Goal: Navigation & Orientation: Find specific page/section

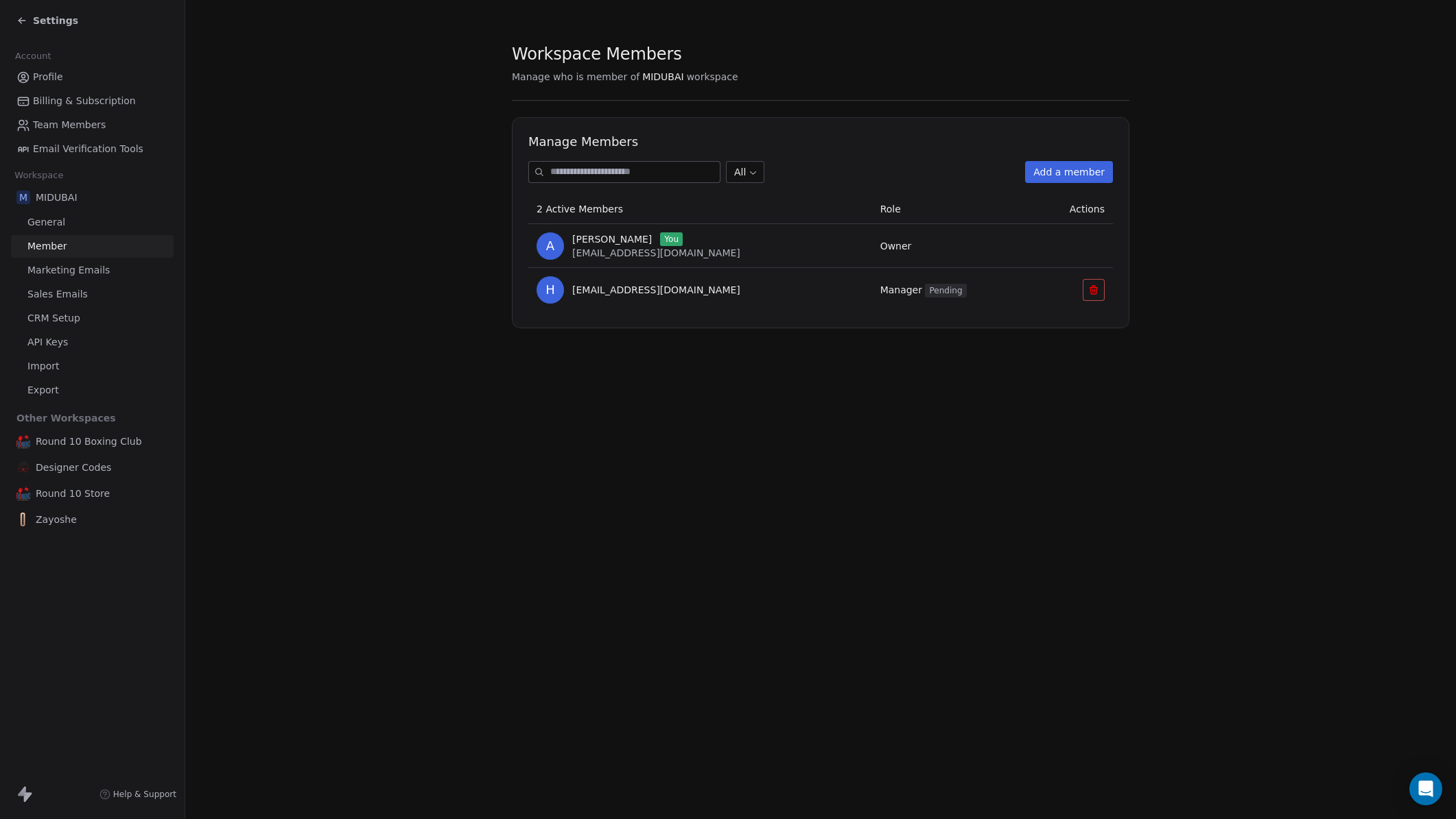
click at [43, 20] on span "Settings" at bounding box center [55, 21] width 46 height 14
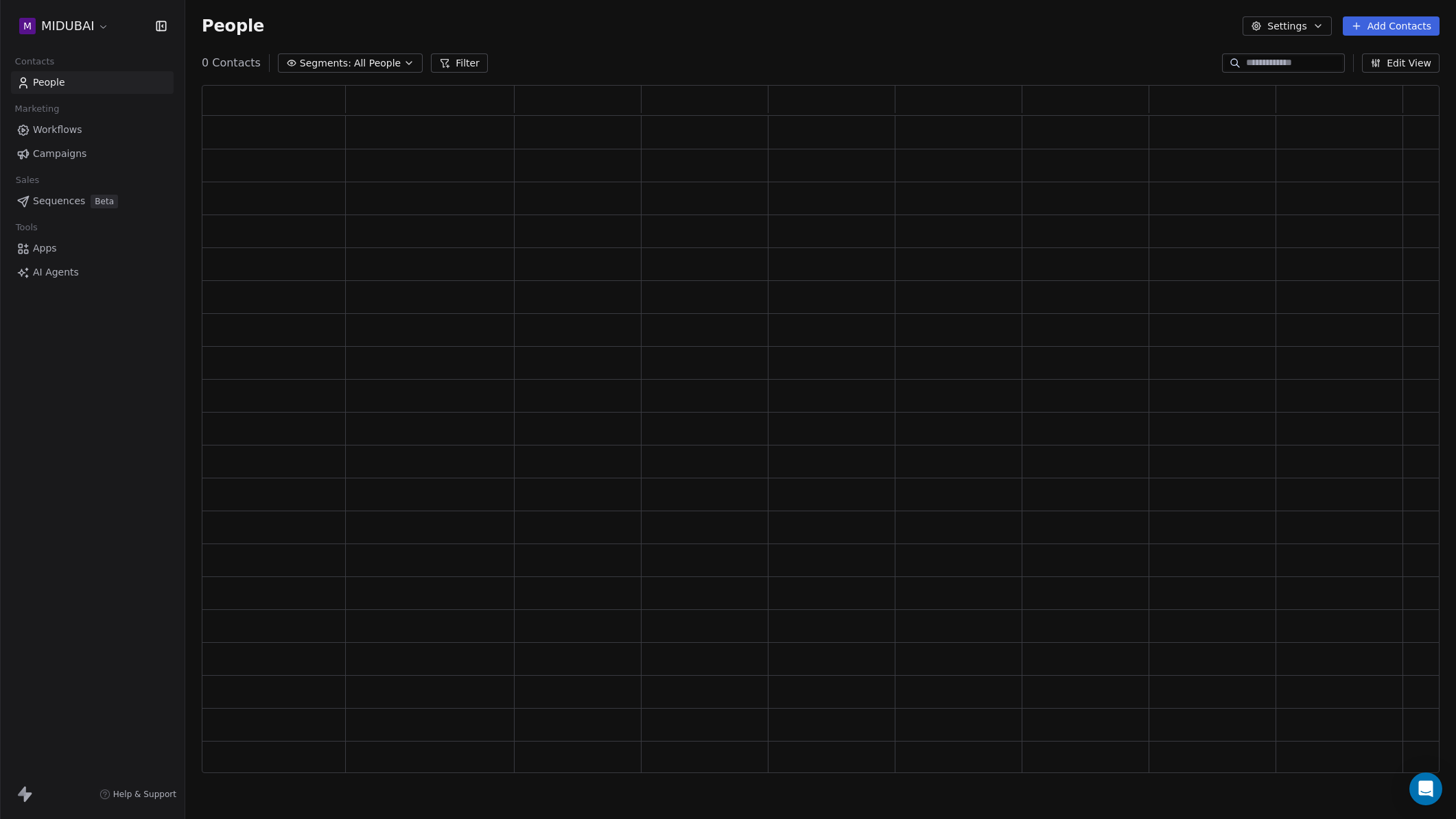
scroll to position [678, 1228]
click at [70, 247] on link "Apps" at bounding box center [92, 248] width 162 height 22
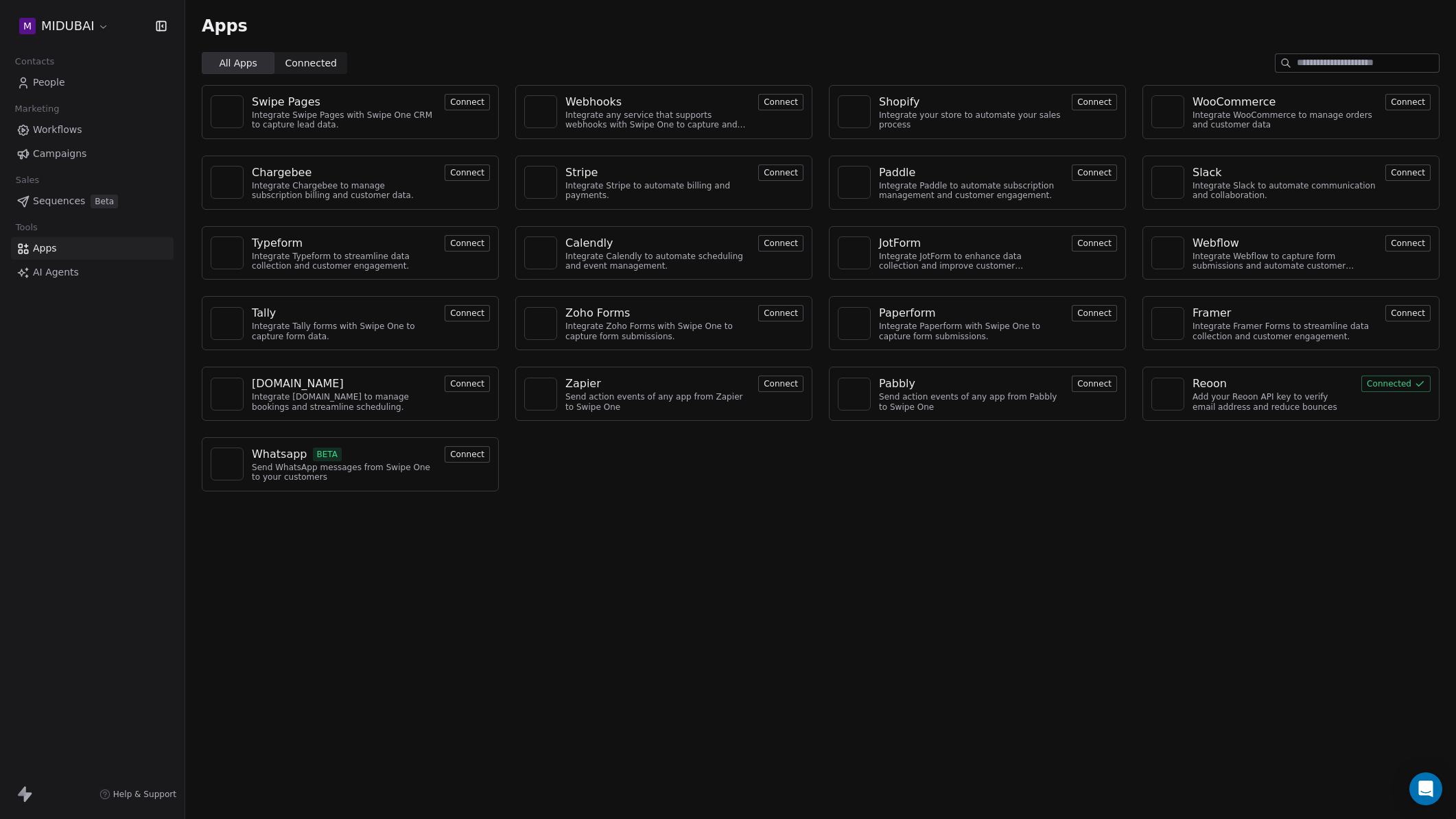
click at [262, 382] on div "[DOMAIN_NAME]" at bounding box center [297, 384] width 92 height 17
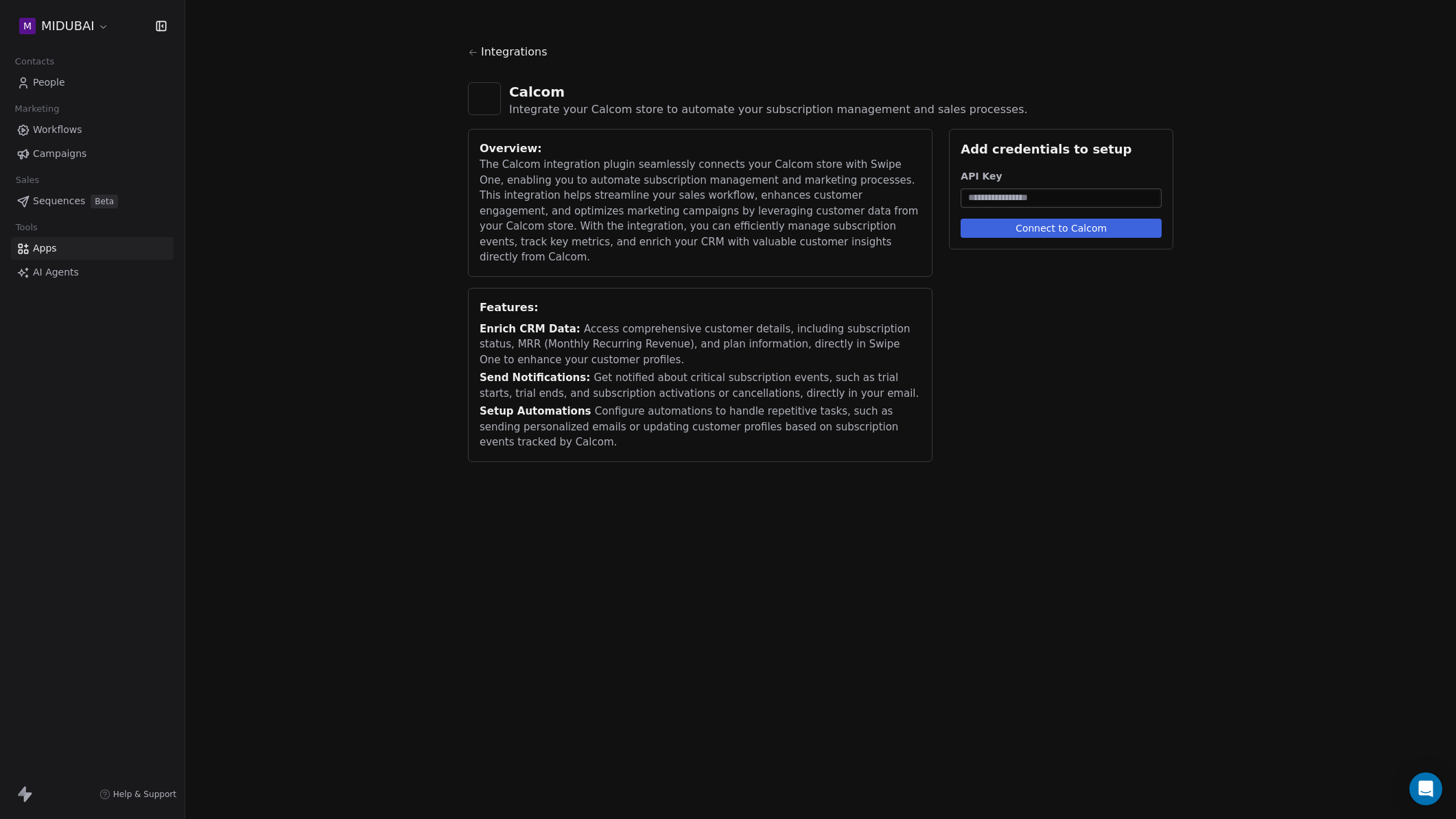
click at [509, 55] on span "Integrations" at bounding box center [514, 52] width 66 height 17
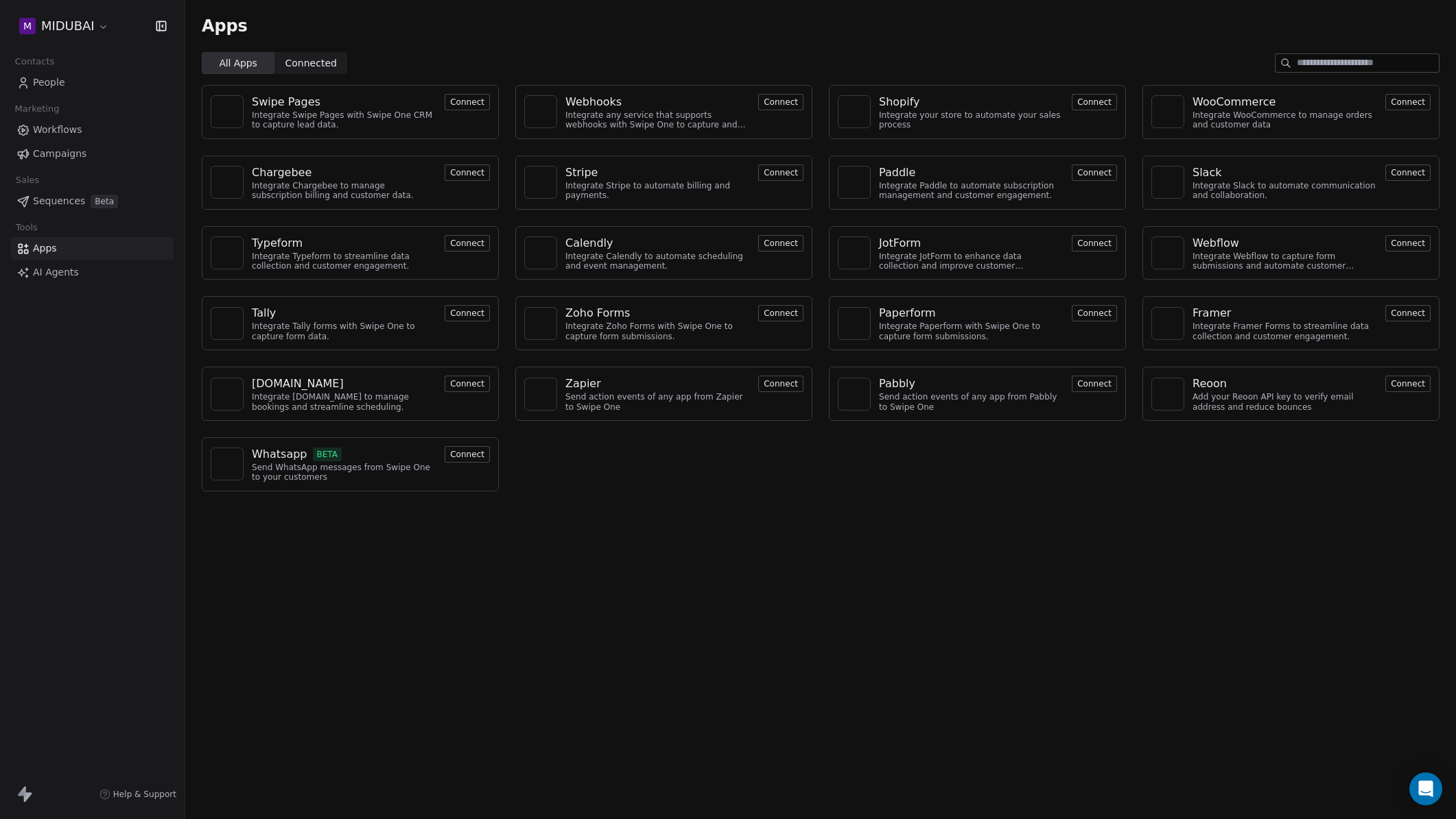
click at [581, 511] on div "Apps All Apps All Apps Connected Connected Swipe Pages Integrate Swipe Pages wi…" at bounding box center [820, 410] width 1271 height 819
click at [60, 86] on span "People" at bounding box center [49, 82] width 32 height 14
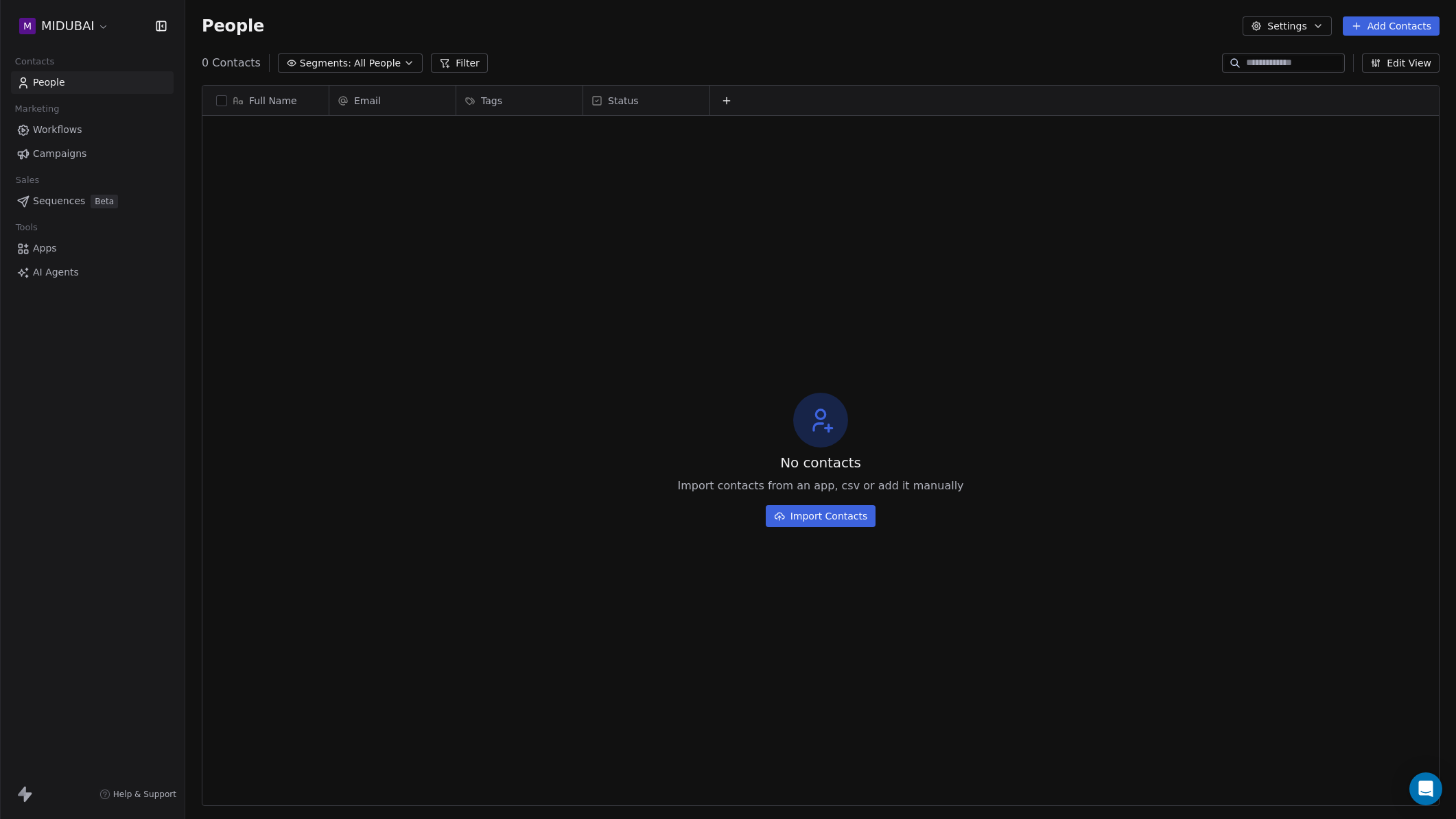
scroll to position [711, 1261]
click at [58, 129] on span "Workflows" at bounding box center [58, 129] width 50 height 14
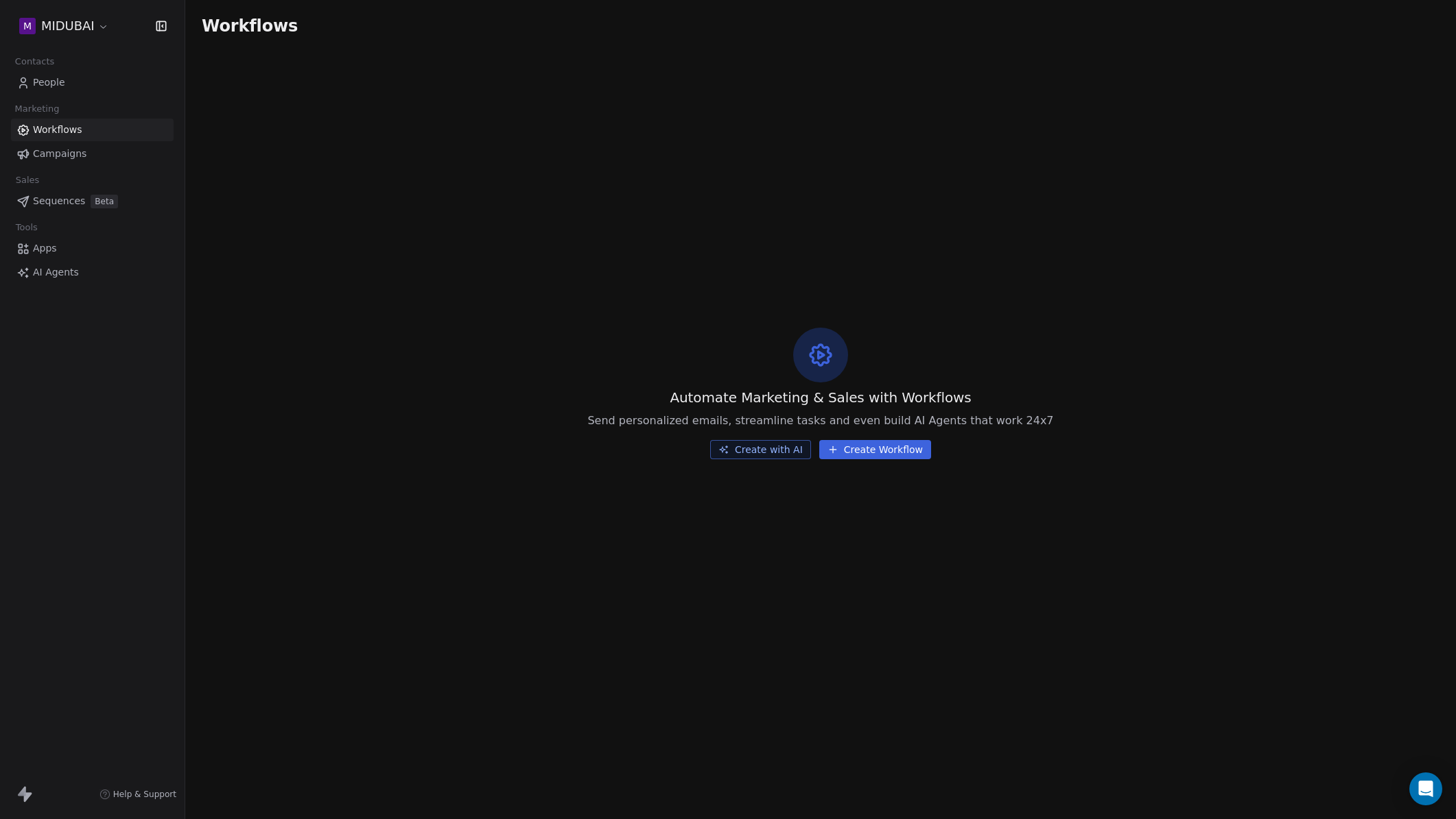
click at [89, 86] on link "People" at bounding box center [92, 82] width 162 height 22
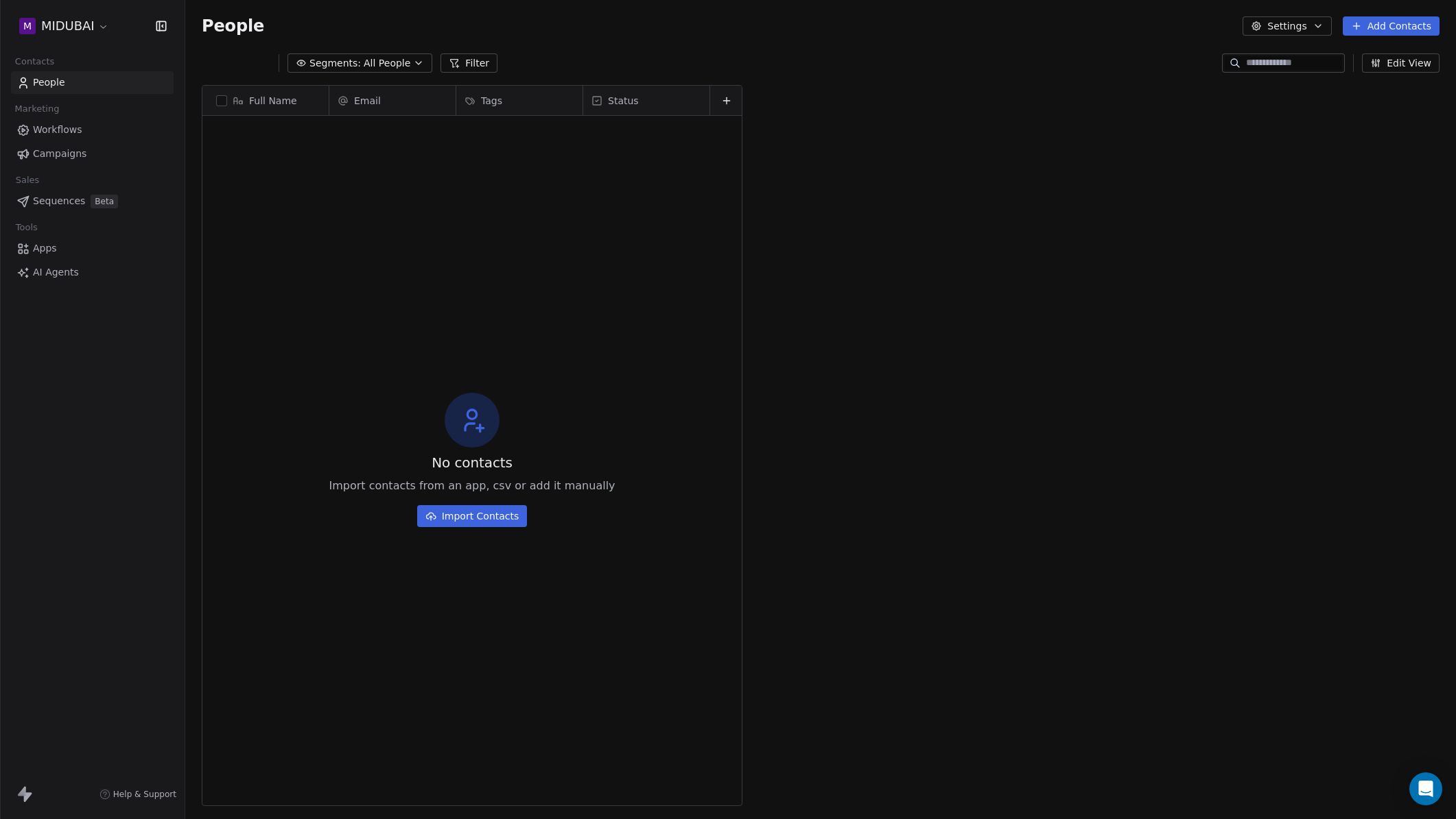
scroll to position [711, 1261]
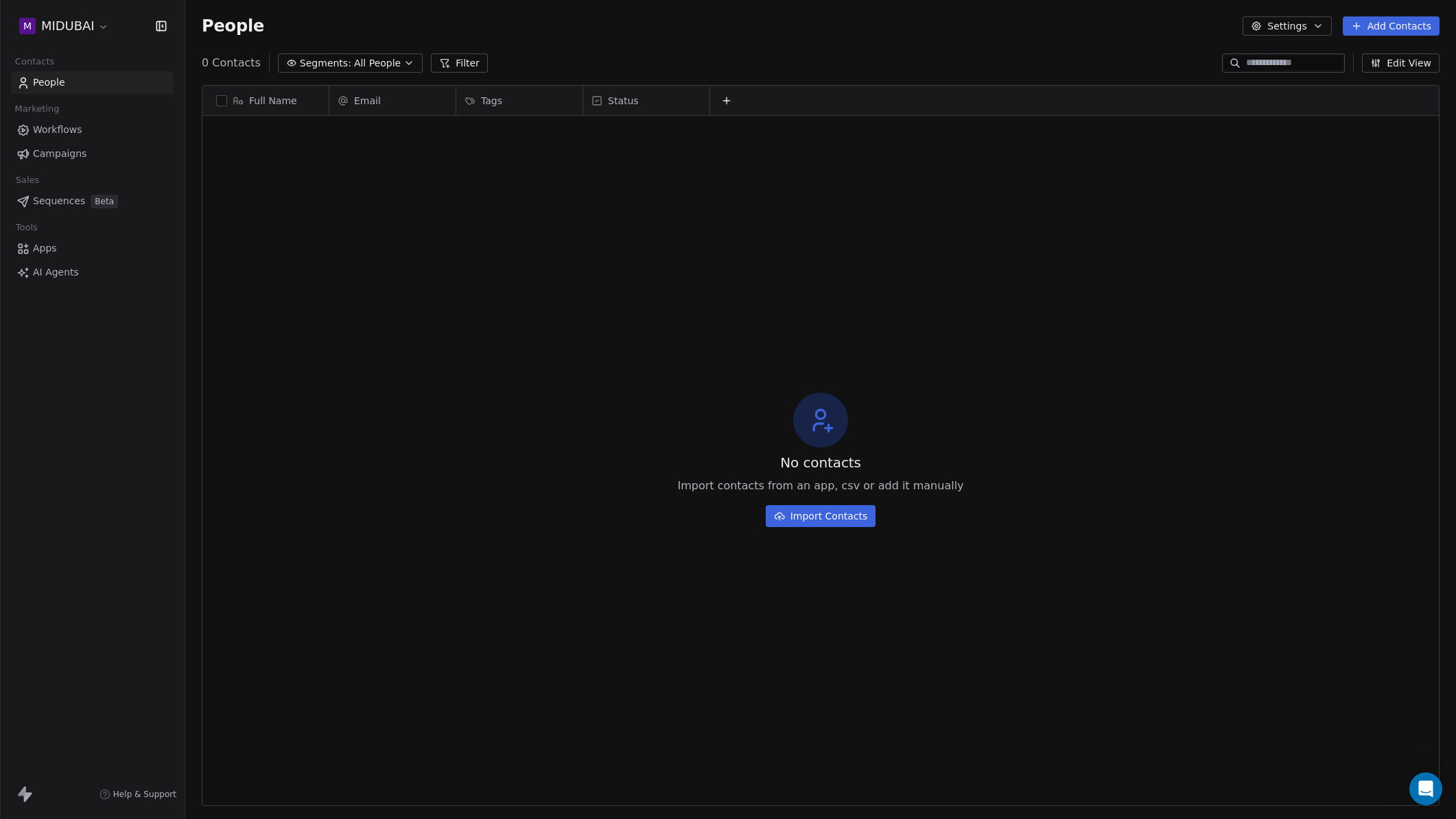
click at [82, 26] on html "M MIDUBAI Contacts People Marketing Workflows Campaigns Sales Sequences Beta To…" at bounding box center [728, 410] width 1456 height 819
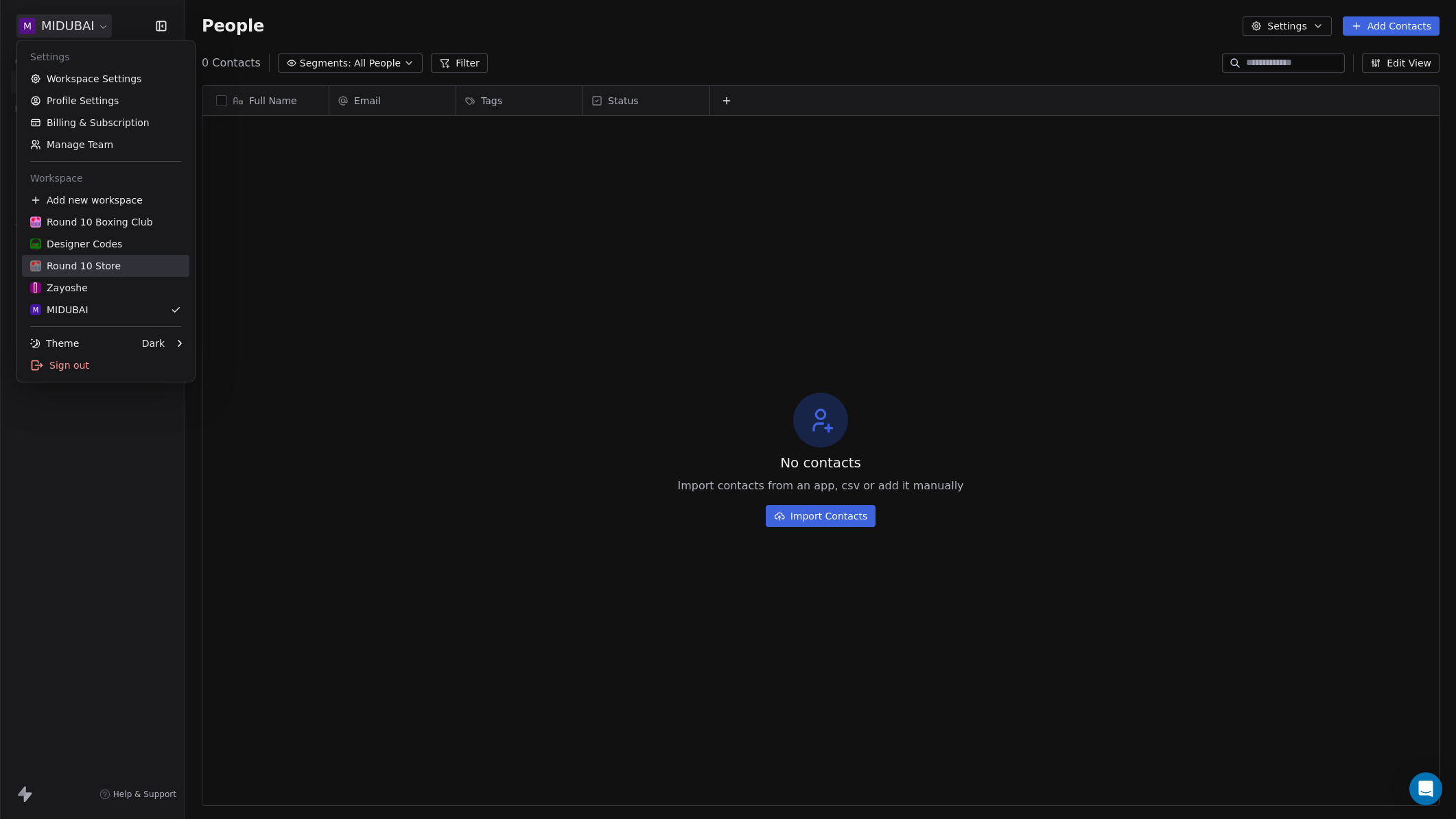
click at [95, 259] on div "Round 10 Store" at bounding box center [74, 266] width 90 height 14
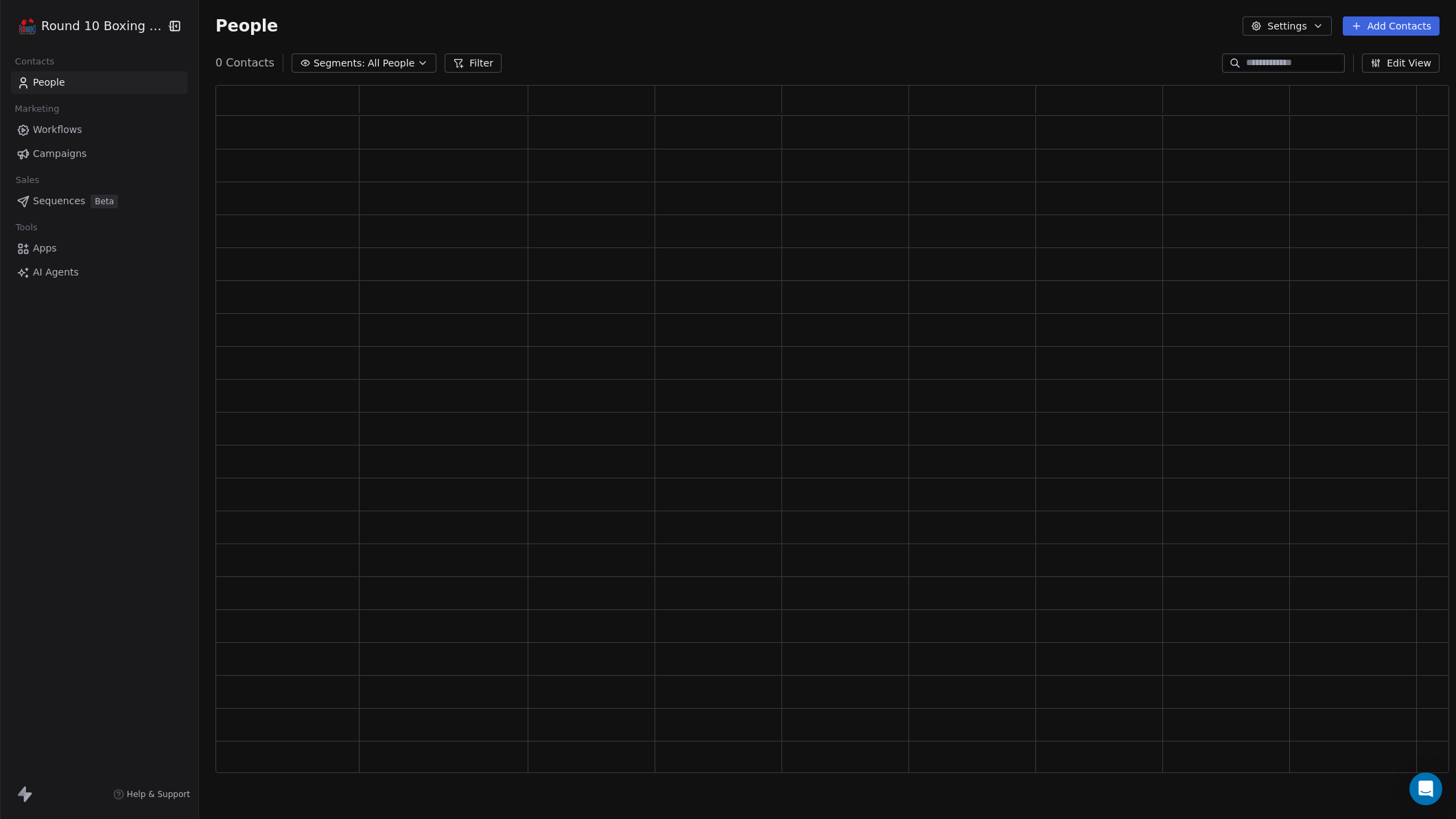
scroll to position [678, 1223]
click at [53, 33] on html "Round 10 Boxing Club Contacts People Marketing Workflows Campaigns Sales Sequen…" at bounding box center [728, 410] width 1456 height 819
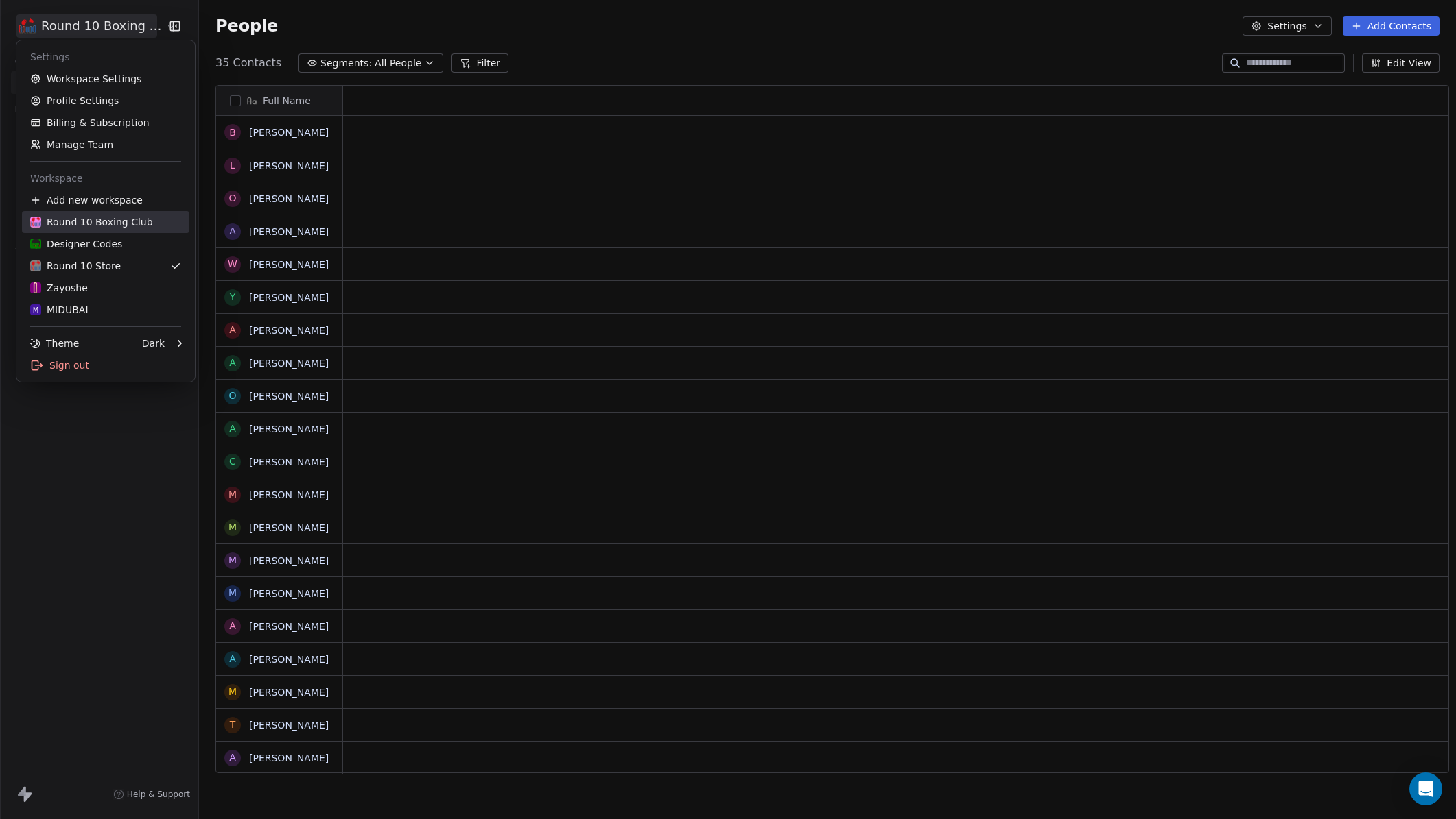
click at [119, 218] on div "Round 10 Boxing Club" at bounding box center [91, 222] width 123 height 14
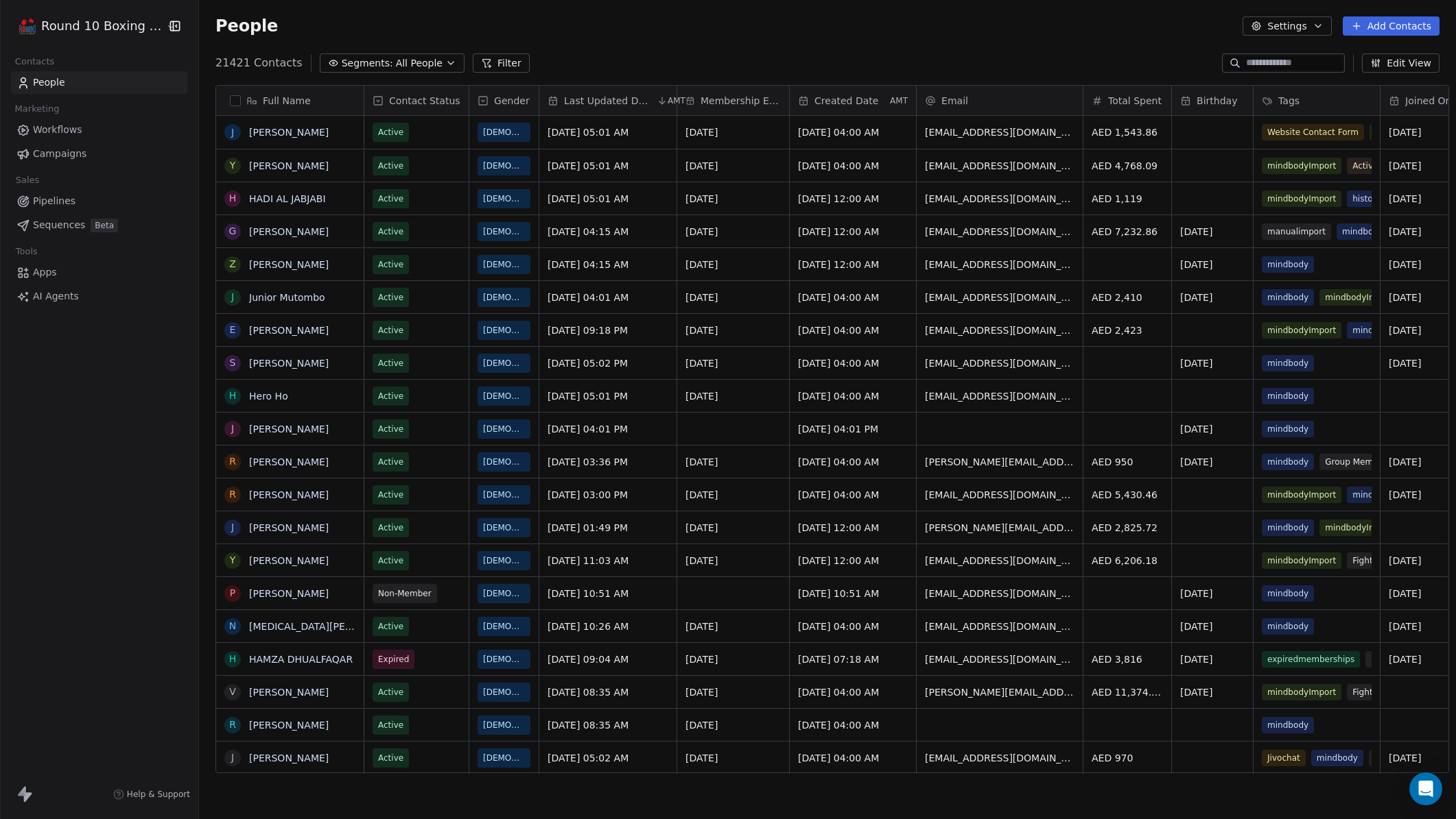
scroll to position [711, 1257]
click at [279, 132] on link "[PERSON_NAME]" at bounding box center [289, 132] width 79 height 11
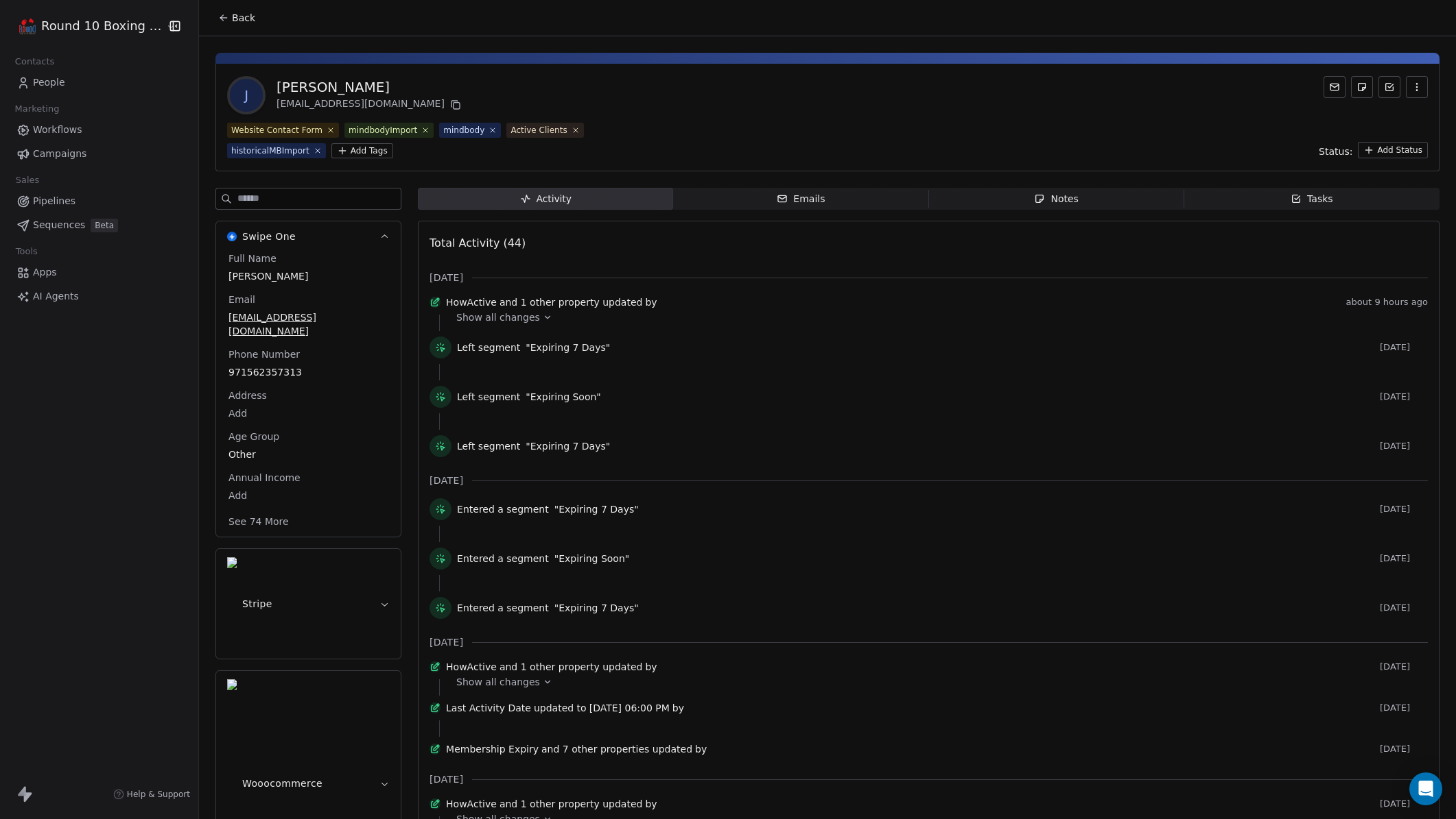
click at [262, 510] on button "See 74 More" at bounding box center [258, 522] width 77 height 25
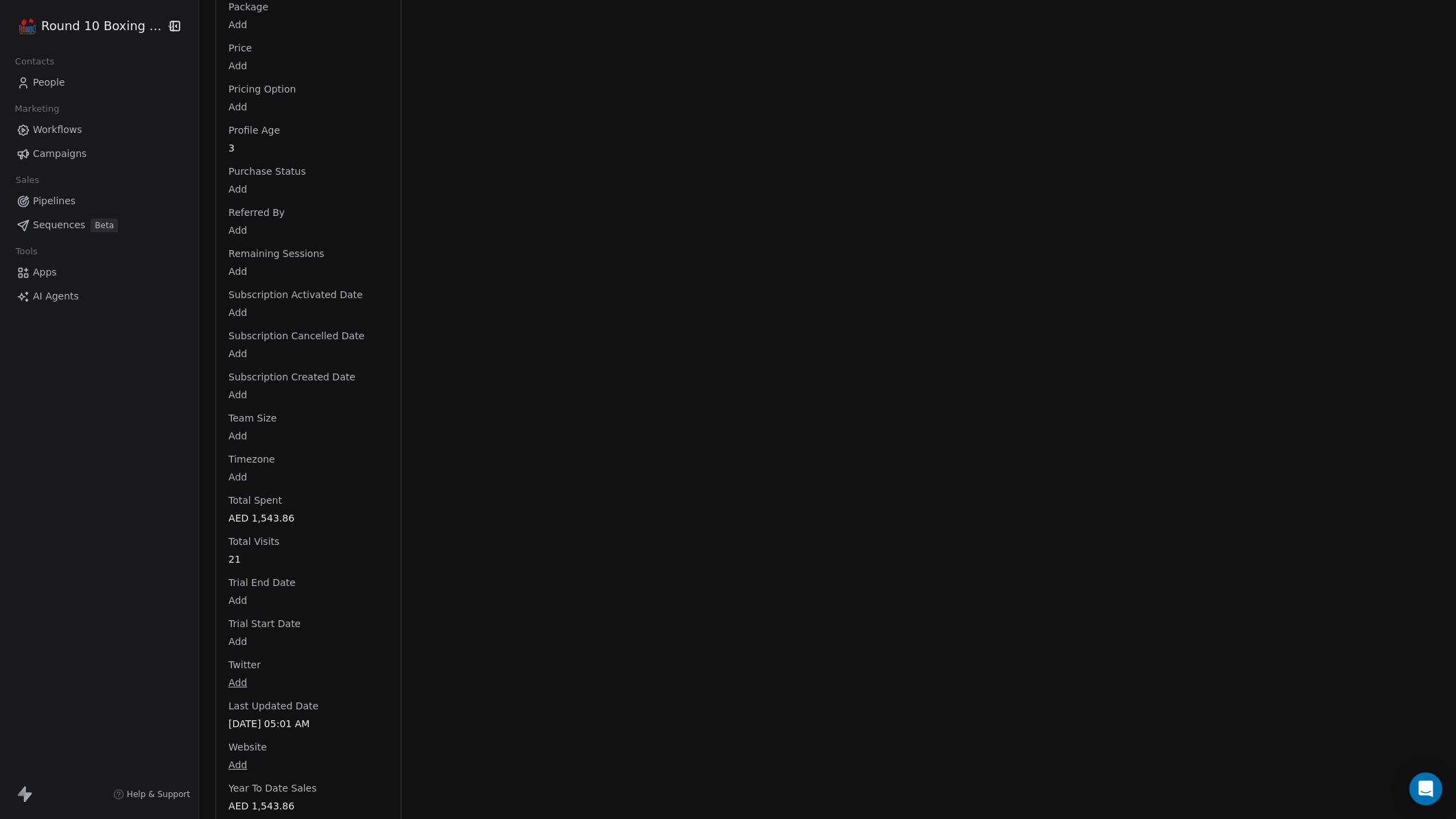
scroll to position [2870, 0]
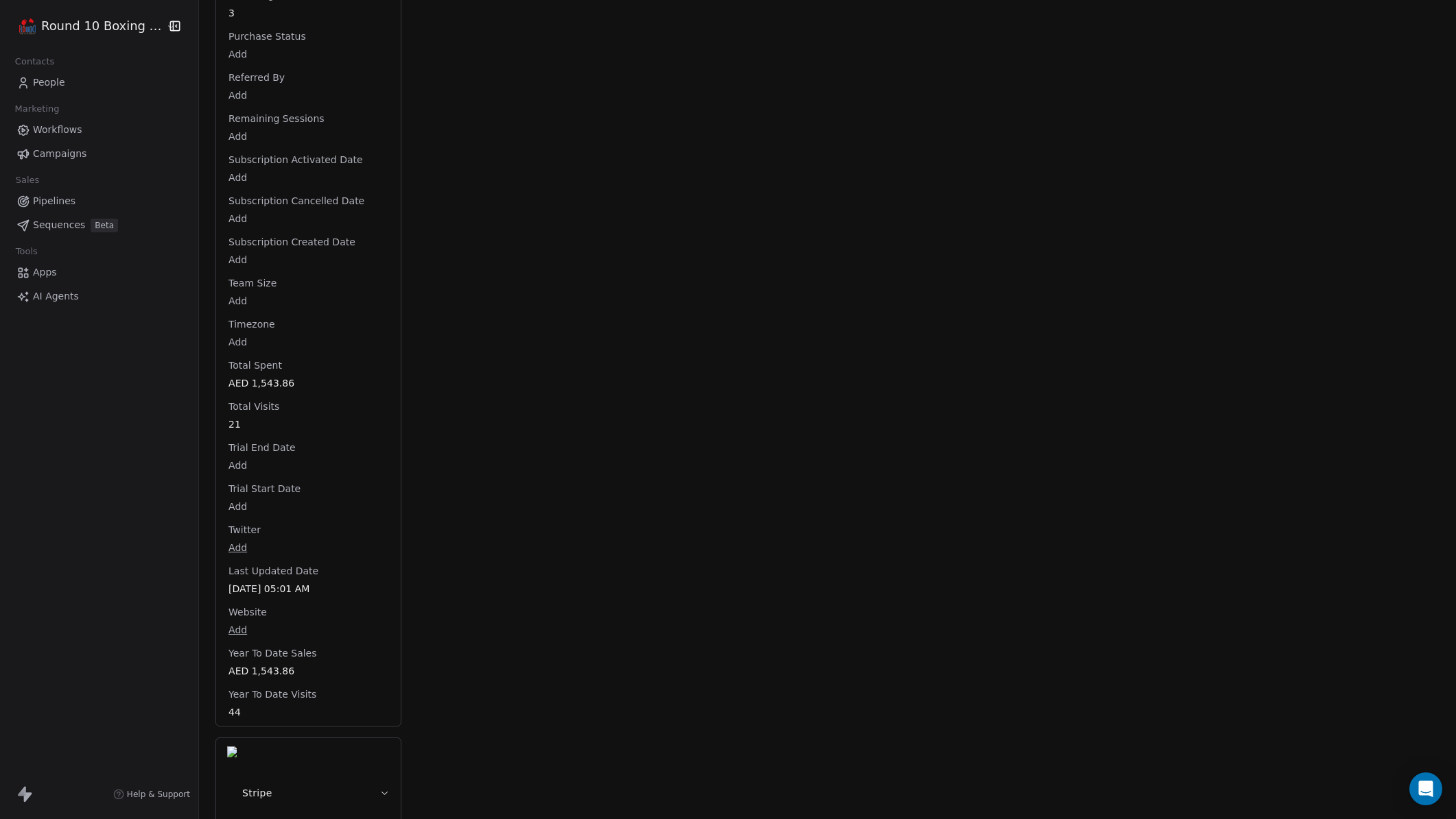
click at [339, 762] on button "Stripe" at bounding box center [308, 793] width 185 height 110
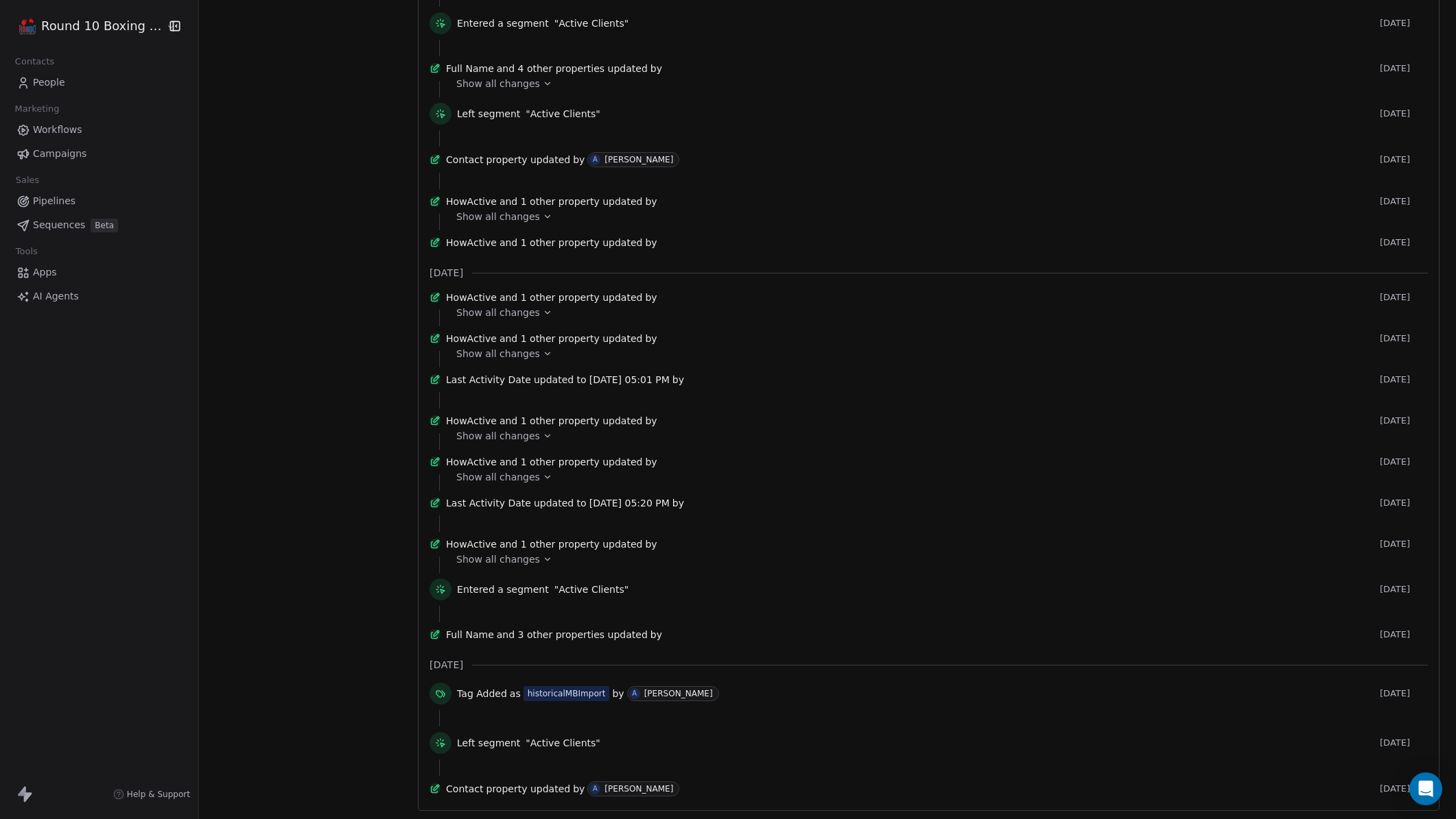
scroll to position [0, 0]
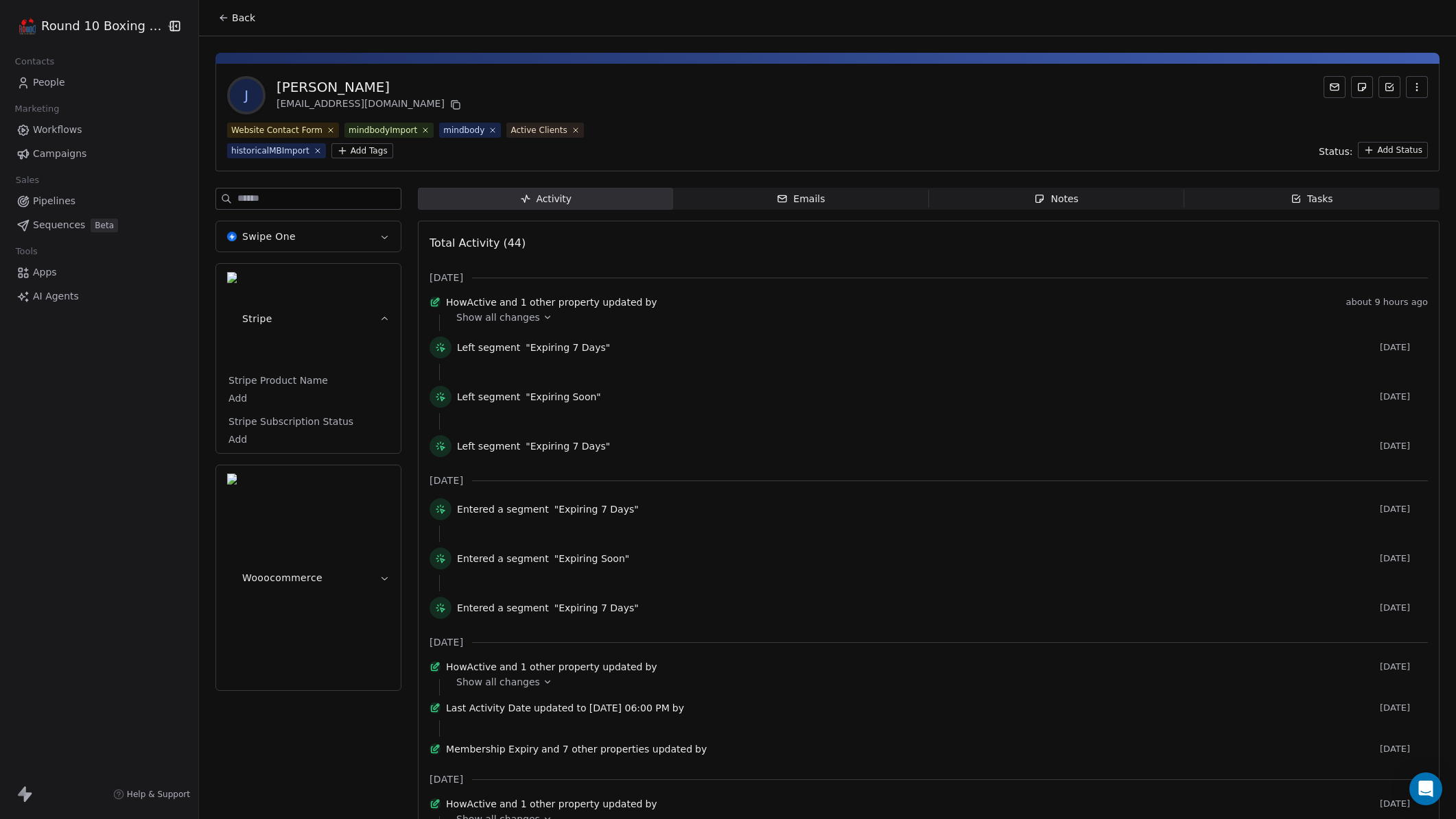
click at [65, 199] on span "Pipelines" at bounding box center [54, 201] width 42 height 14
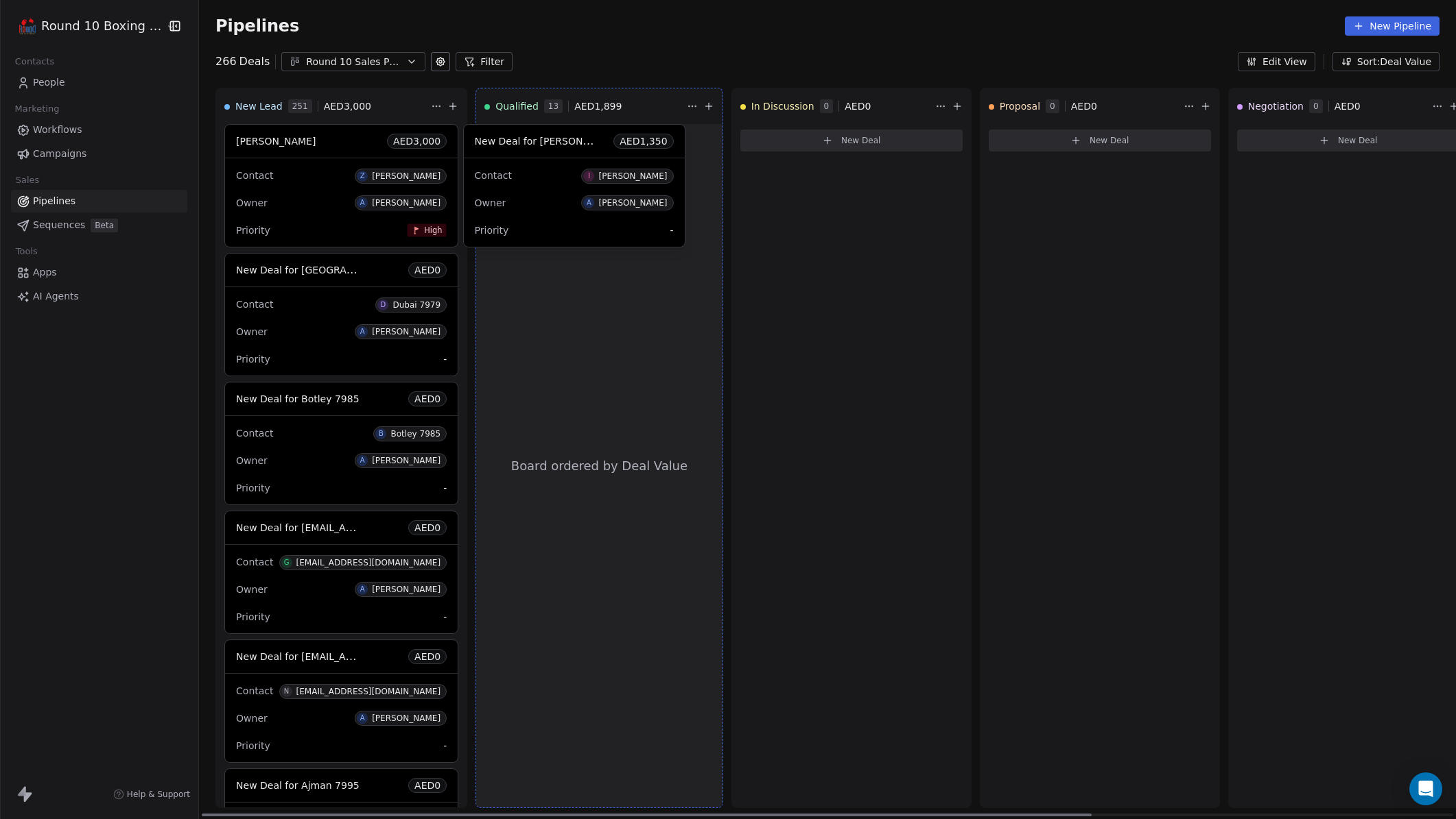
drag, startPoint x: 545, startPoint y: 184, endPoint x: 812, endPoint y: 255, distance: 276.3
click at [812, 255] on div "New Lead 251 AED 3,000 [PERSON_NAME] AED 3,000 Contact Z [PERSON_NAME] Owner A …" at bounding box center [827, 453] width 1257 height 731
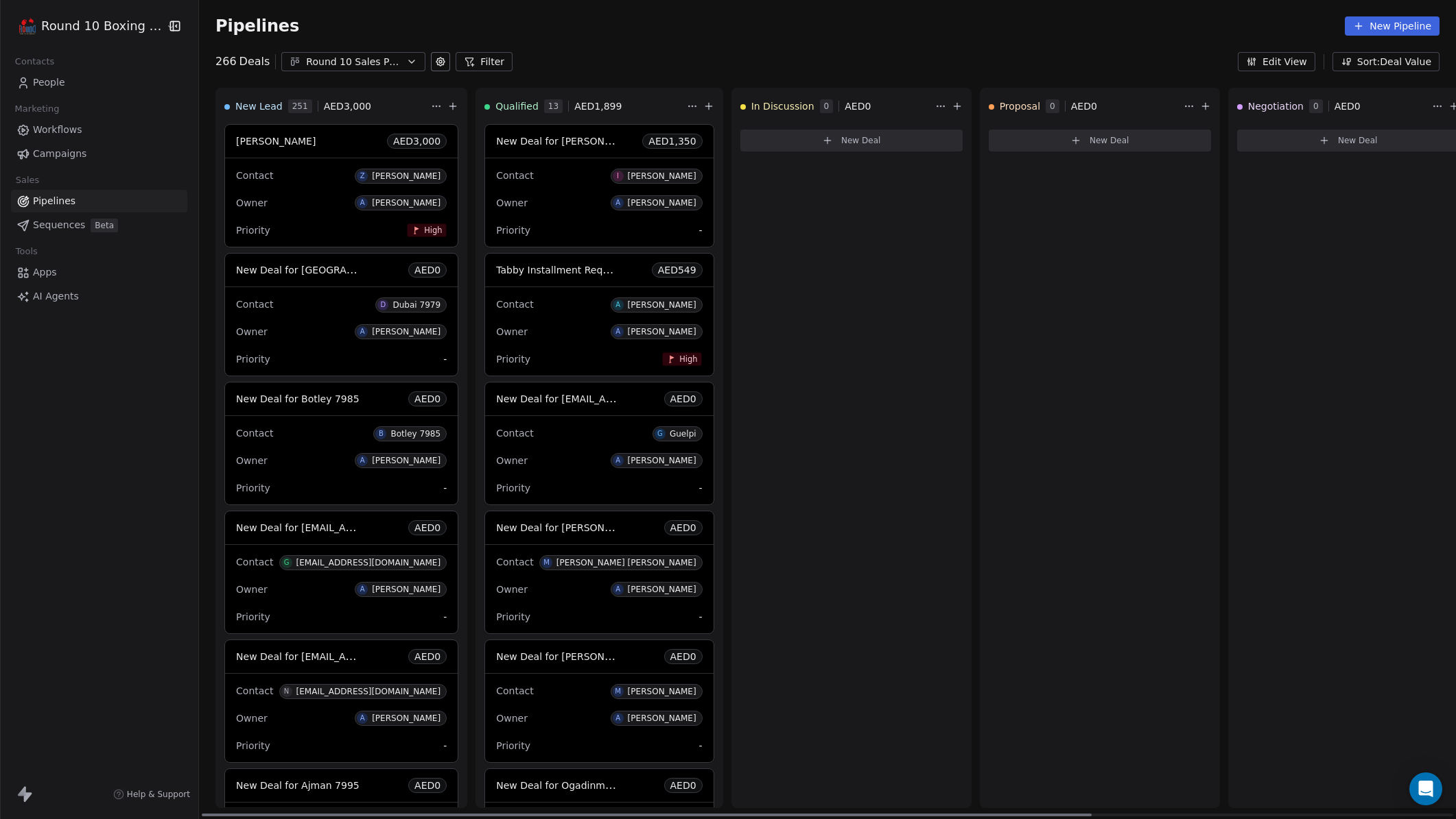
drag, startPoint x: 914, startPoint y: 323, endPoint x: 892, endPoint y: 328, distance: 22.6
click at [914, 323] on div "In Discussion 0 AED 0 New Deal" at bounding box center [852, 448] width 240 height 721
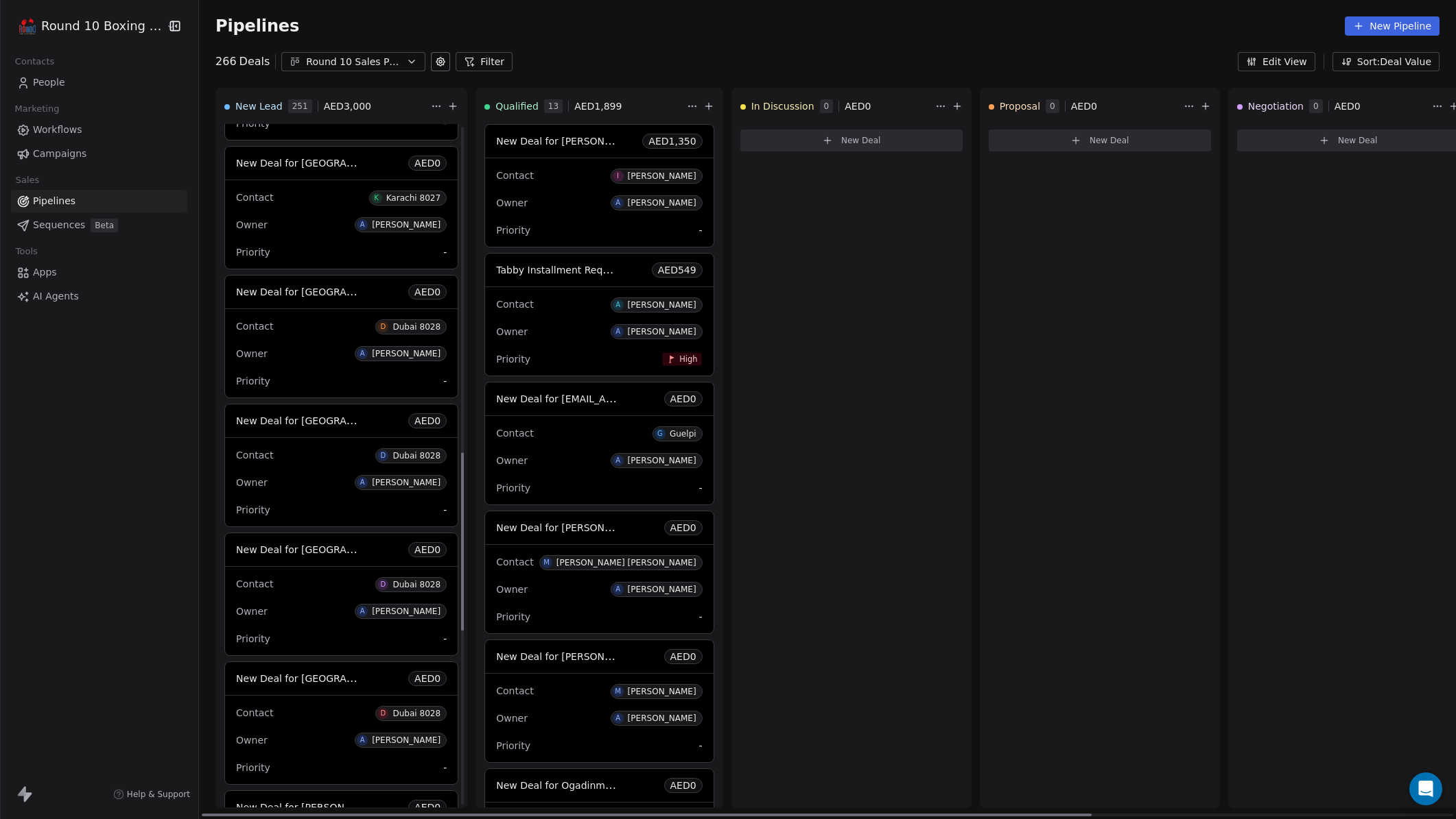
scroll to position [1248, 0]
